Goal: Information Seeking & Learning: Learn about a topic

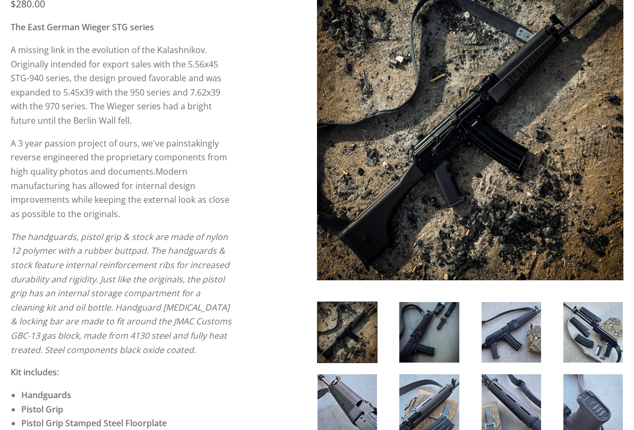
scroll to position [189, 0]
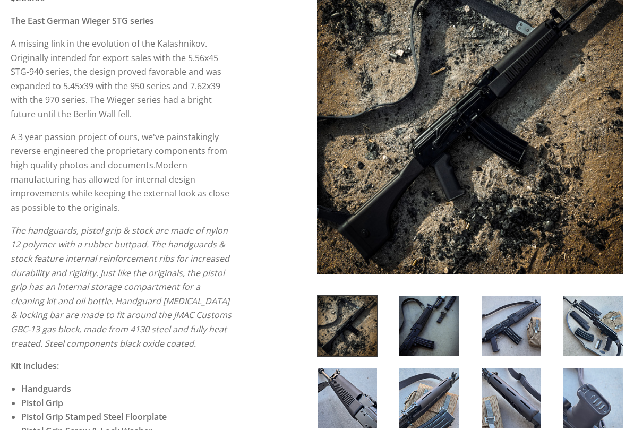
click at [427, 321] on img at bounding box center [428, 326] width 59 height 61
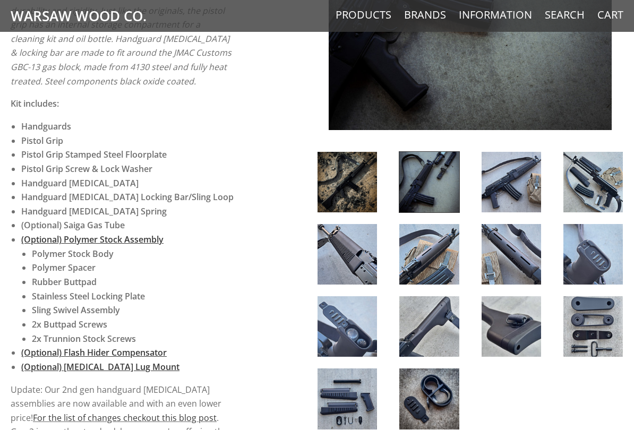
scroll to position [450, 0]
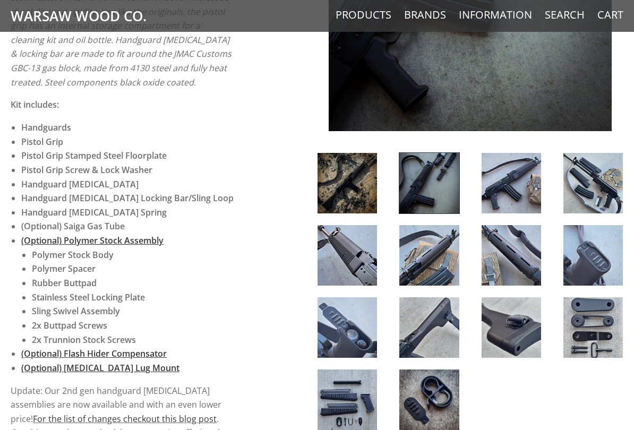
click at [424, 255] on img at bounding box center [428, 255] width 59 height 61
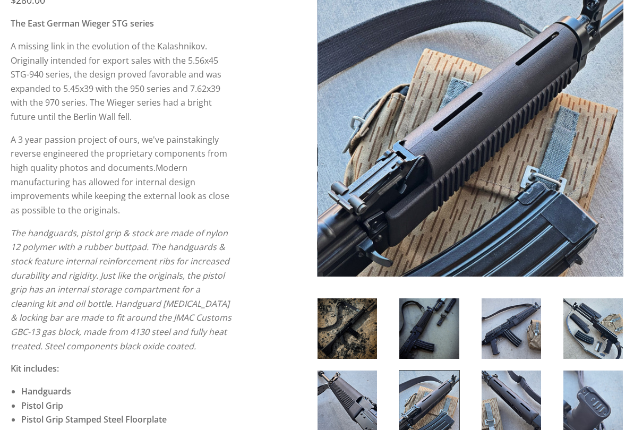
scroll to position [186, 0]
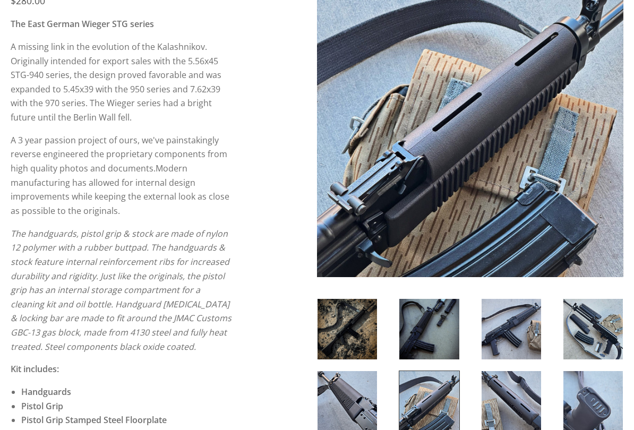
click at [513, 325] on img at bounding box center [510, 329] width 59 height 61
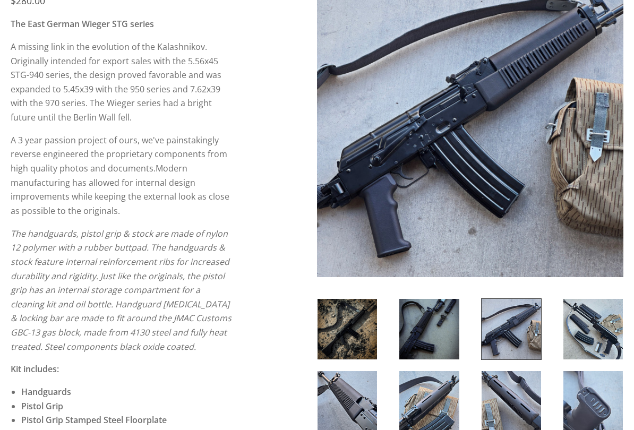
click at [586, 318] on img at bounding box center [592, 329] width 59 height 61
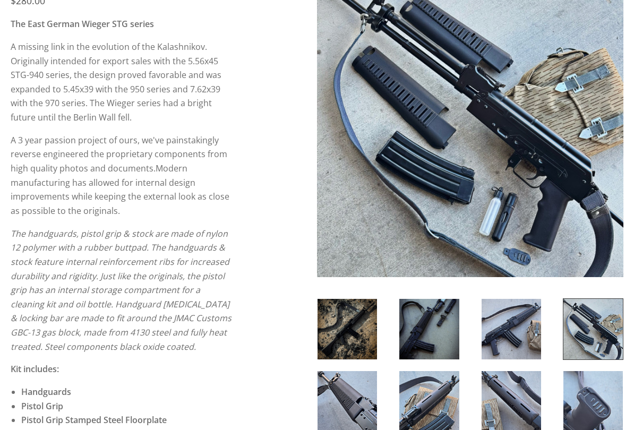
click at [598, 317] on img at bounding box center [592, 329] width 59 height 61
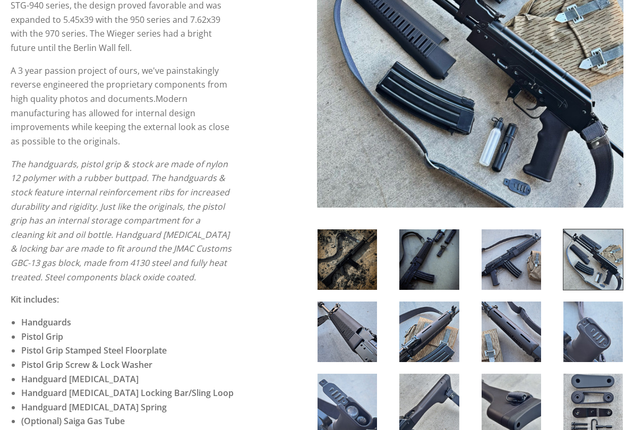
scroll to position [256, 0]
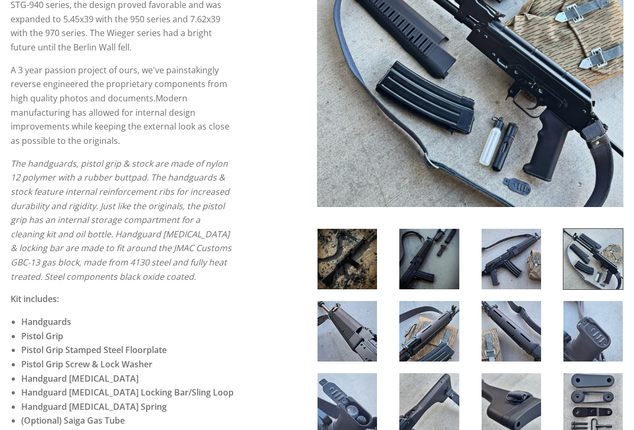
click at [419, 333] on img at bounding box center [428, 331] width 59 height 61
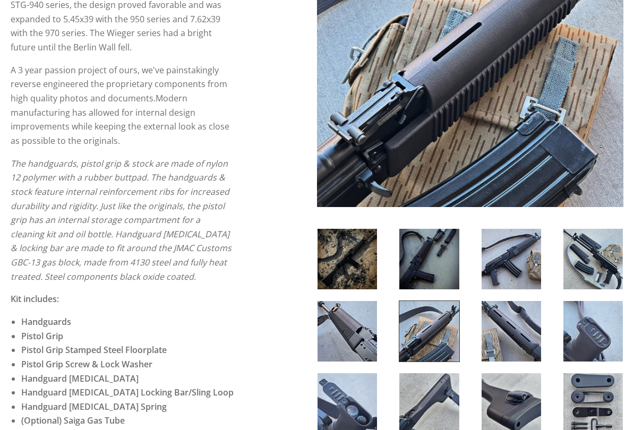
click at [429, 333] on img at bounding box center [428, 331] width 59 height 61
click at [507, 325] on img at bounding box center [510, 331] width 59 height 61
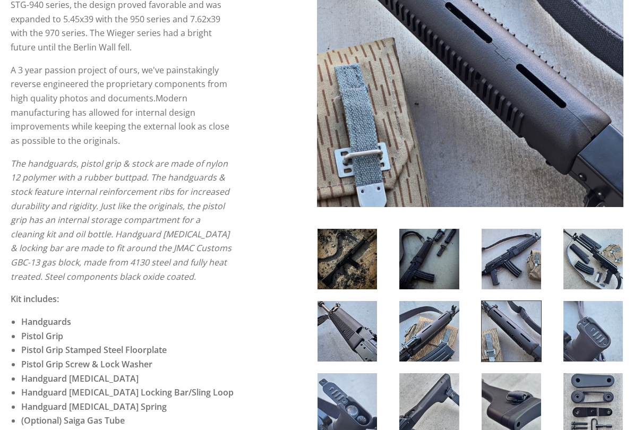
click at [587, 319] on img at bounding box center [592, 331] width 59 height 61
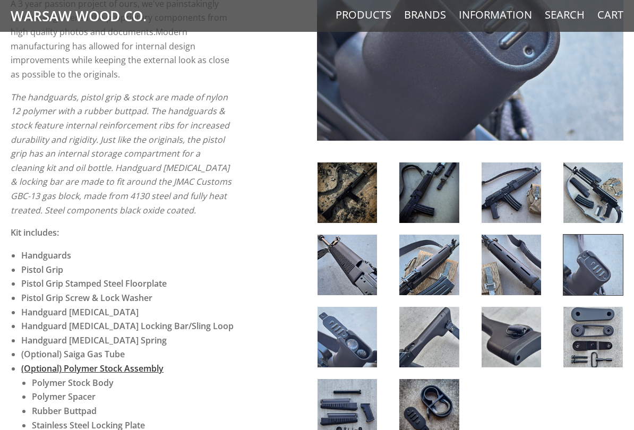
scroll to position [336, 0]
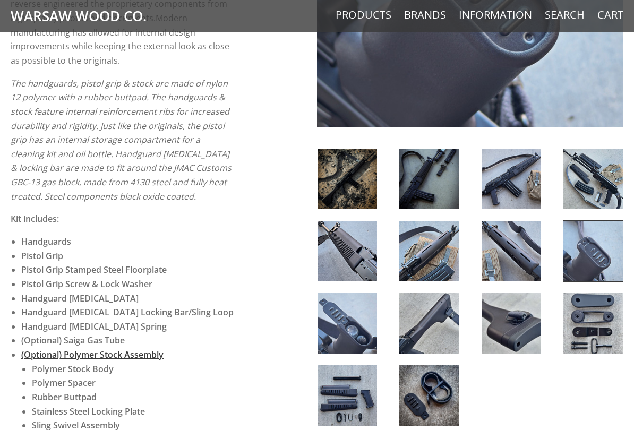
click at [354, 324] on img at bounding box center [346, 323] width 59 height 61
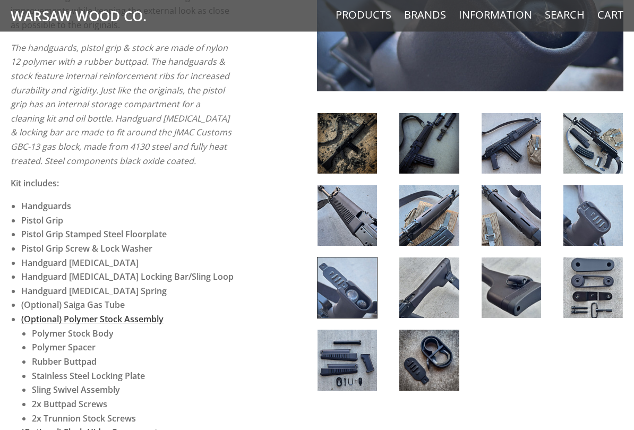
click at [426, 292] on img at bounding box center [428, 288] width 59 height 61
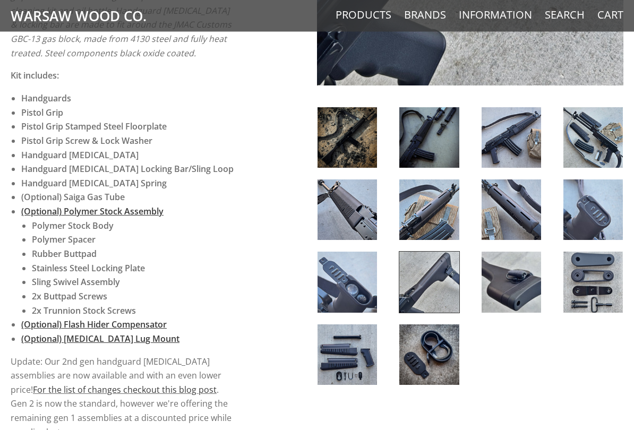
scroll to position [481, 0]
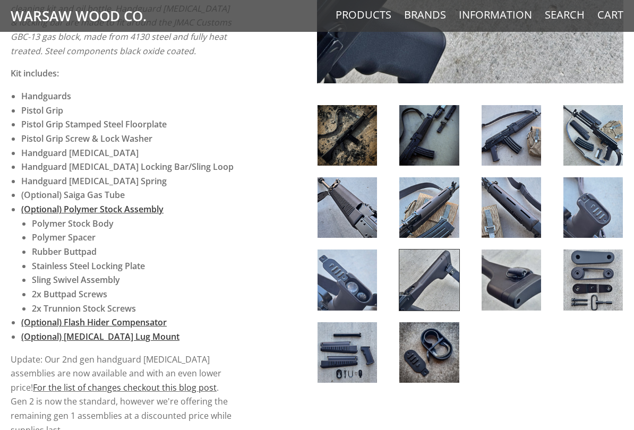
click at [512, 268] on img at bounding box center [510, 279] width 59 height 61
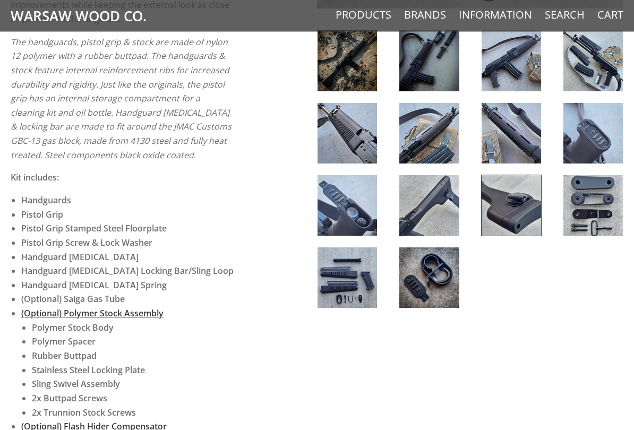
click at [426, 271] on img at bounding box center [428, 278] width 59 height 61
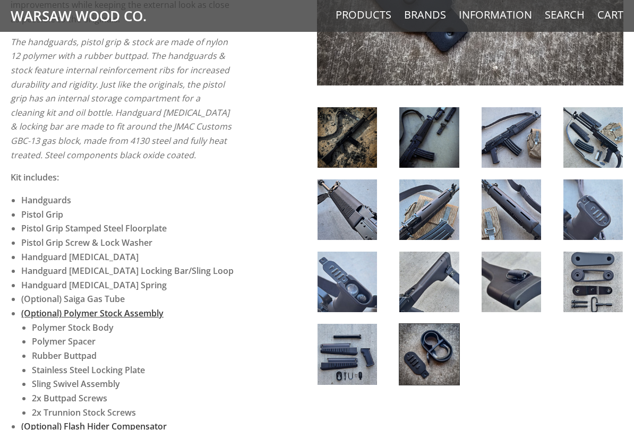
click at [425, 342] on img at bounding box center [428, 354] width 59 height 61
click at [342, 350] on img at bounding box center [346, 354] width 59 height 61
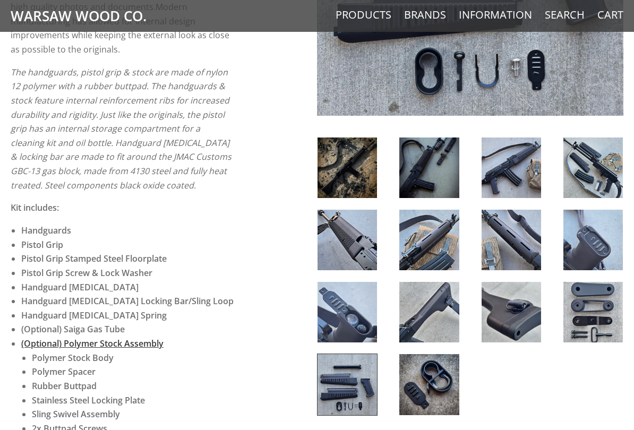
scroll to position [410, 0]
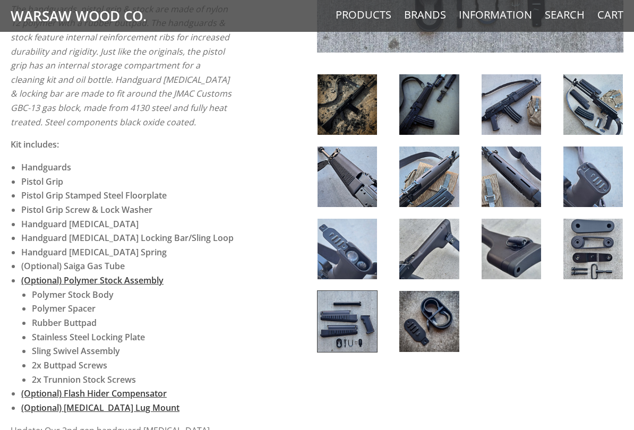
click at [438, 313] on img at bounding box center [428, 321] width 59 height 61
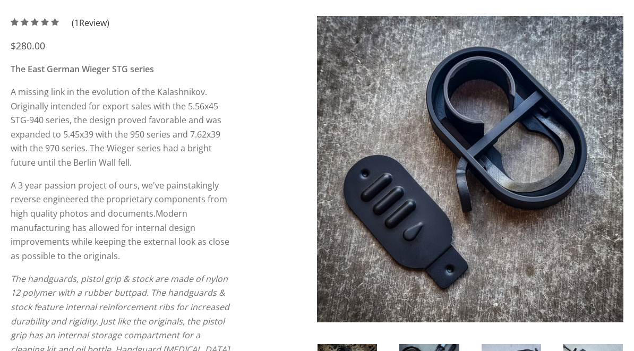
scroll to position [108, 0]
